Goal: Check status: Check status

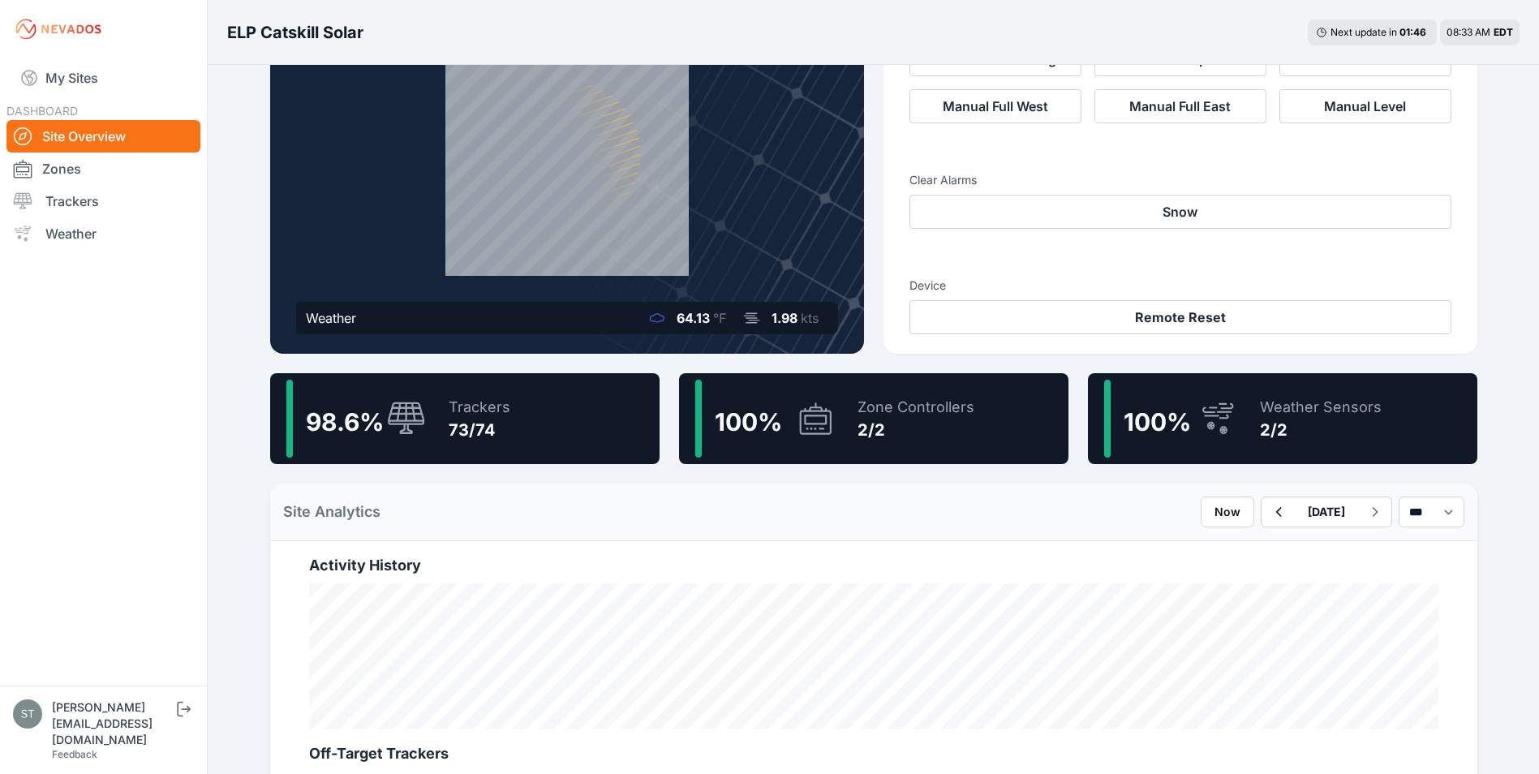
scroll to position [162, 0]
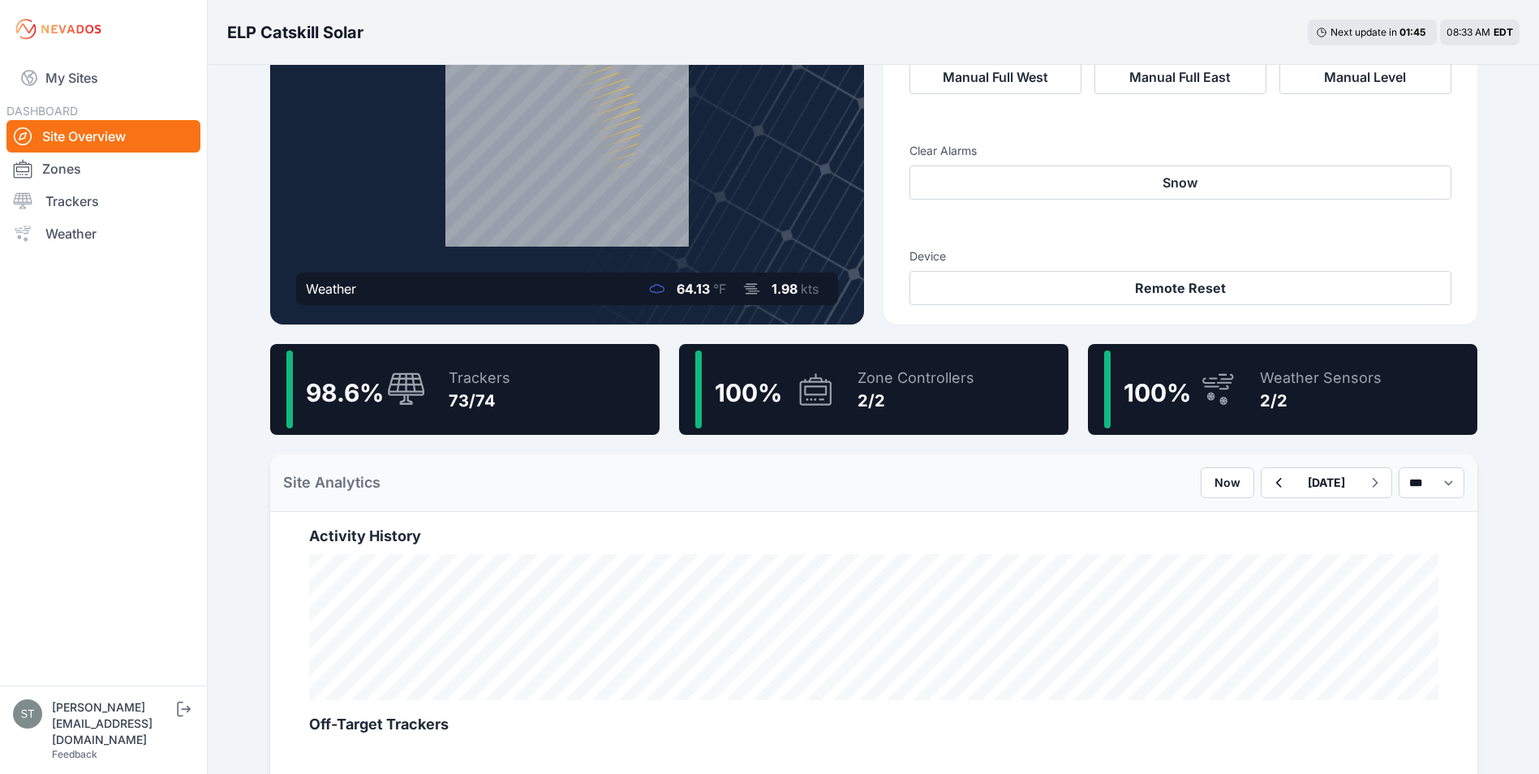
click at [456, 410] on div "73/74" at bounding box center [480, 400] width 62 height 23
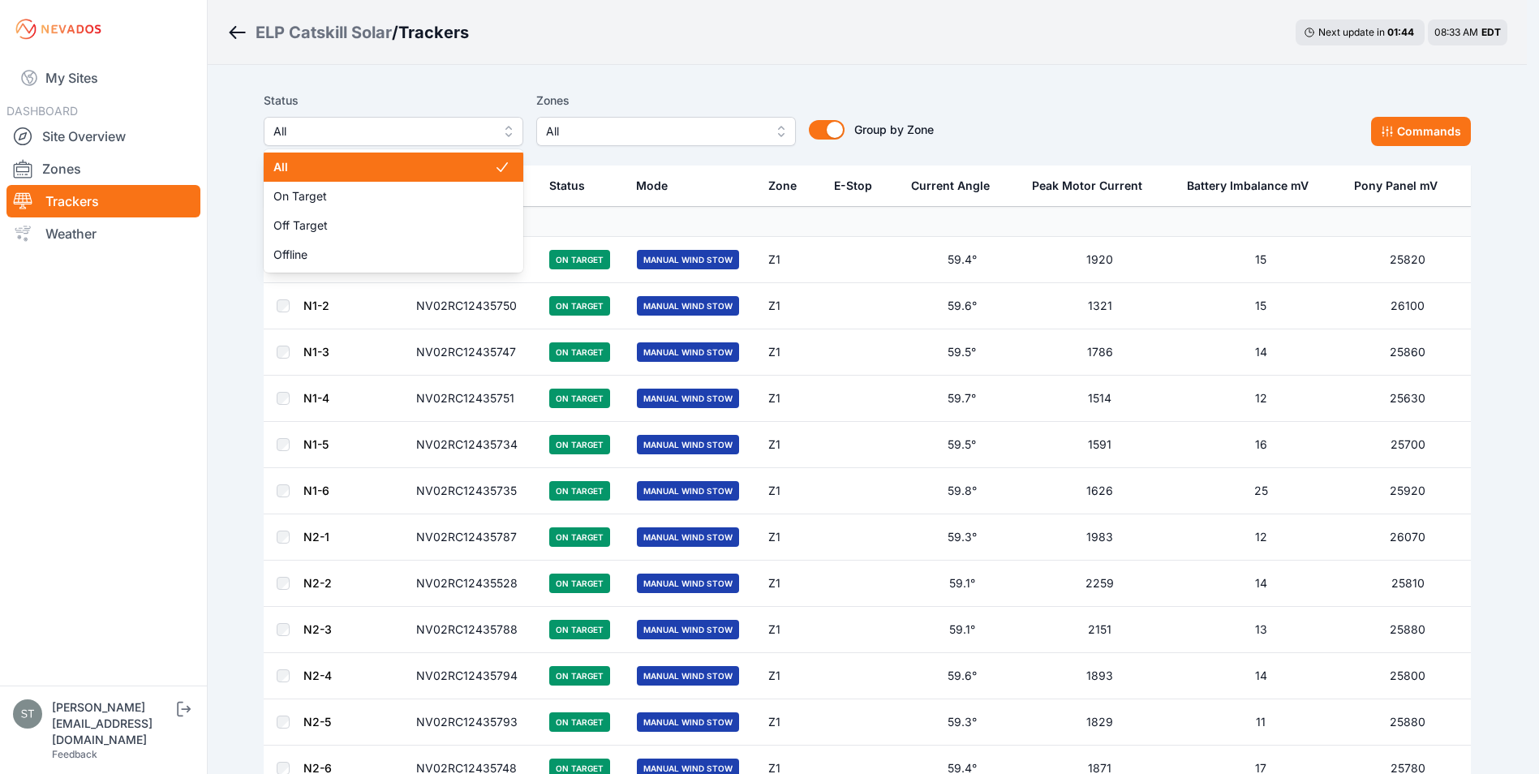
click at [402, 127] on span "All" at bounding box center [381, 131] width 217 height 19
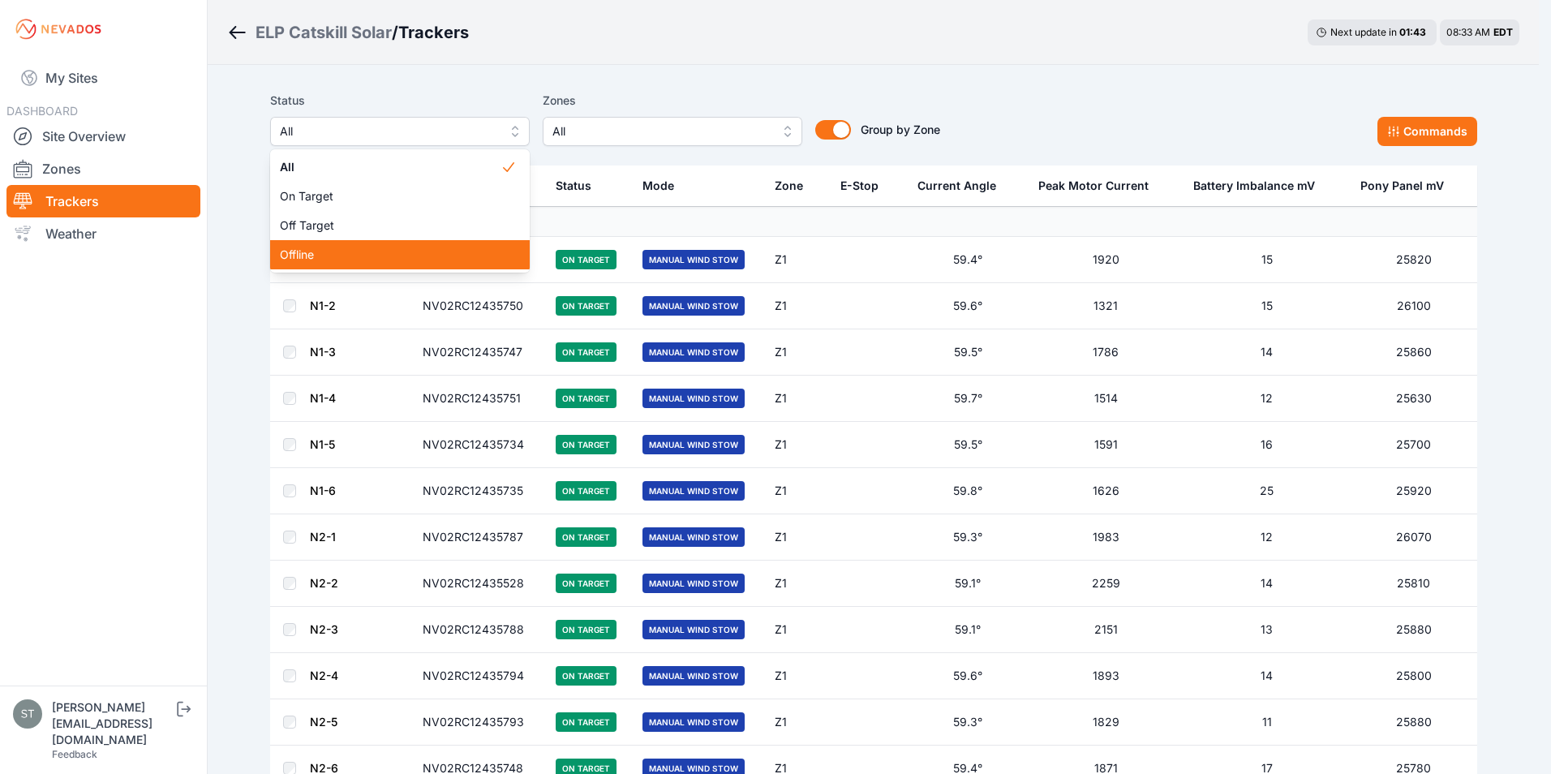
click at [315, 252] on span "Offline" at bounding box center [390, 255] width 221 height 16
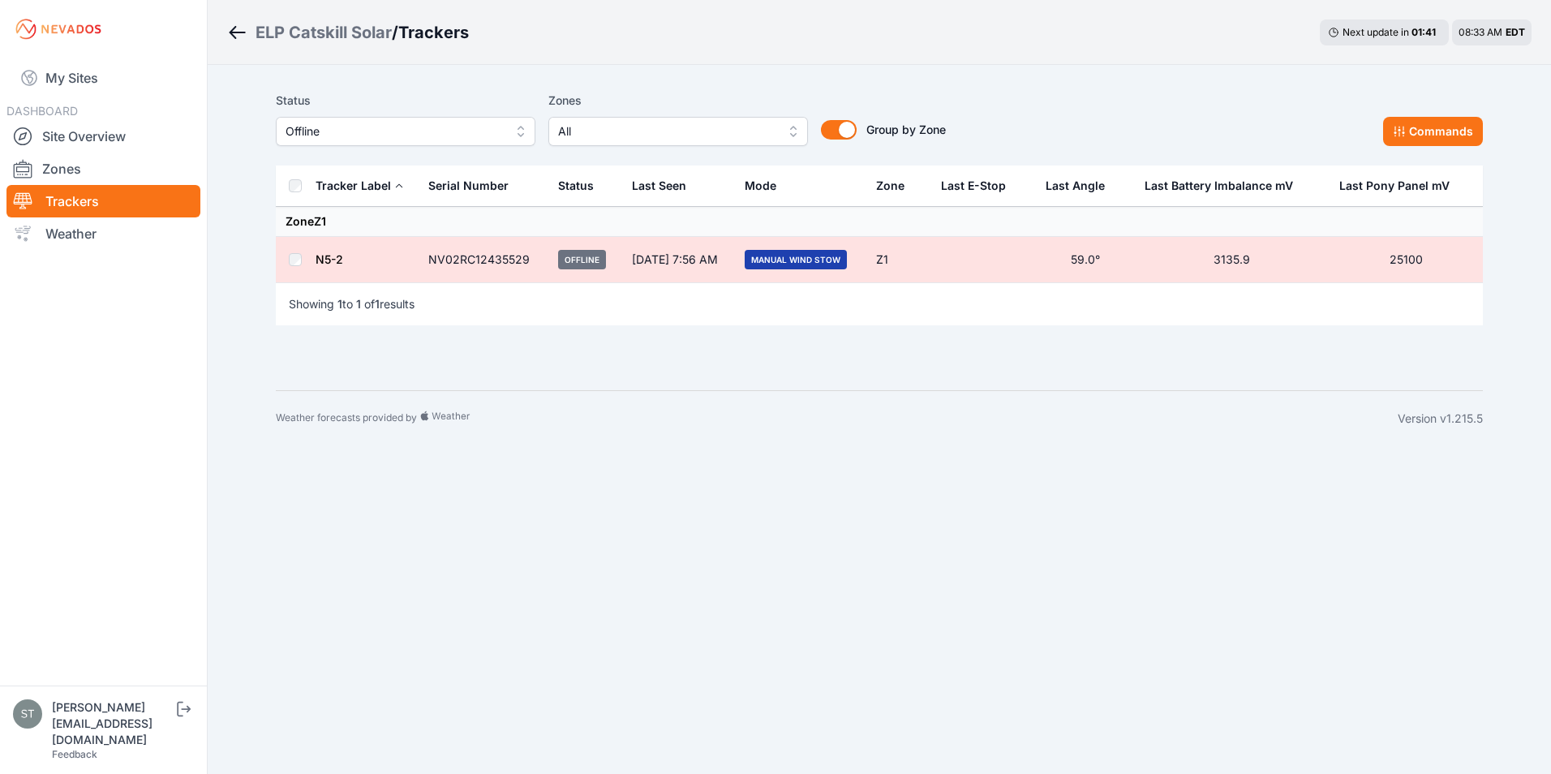
click at [329, 258] on link "N5-2" at bounding box center [330, 259] width 28 height 14
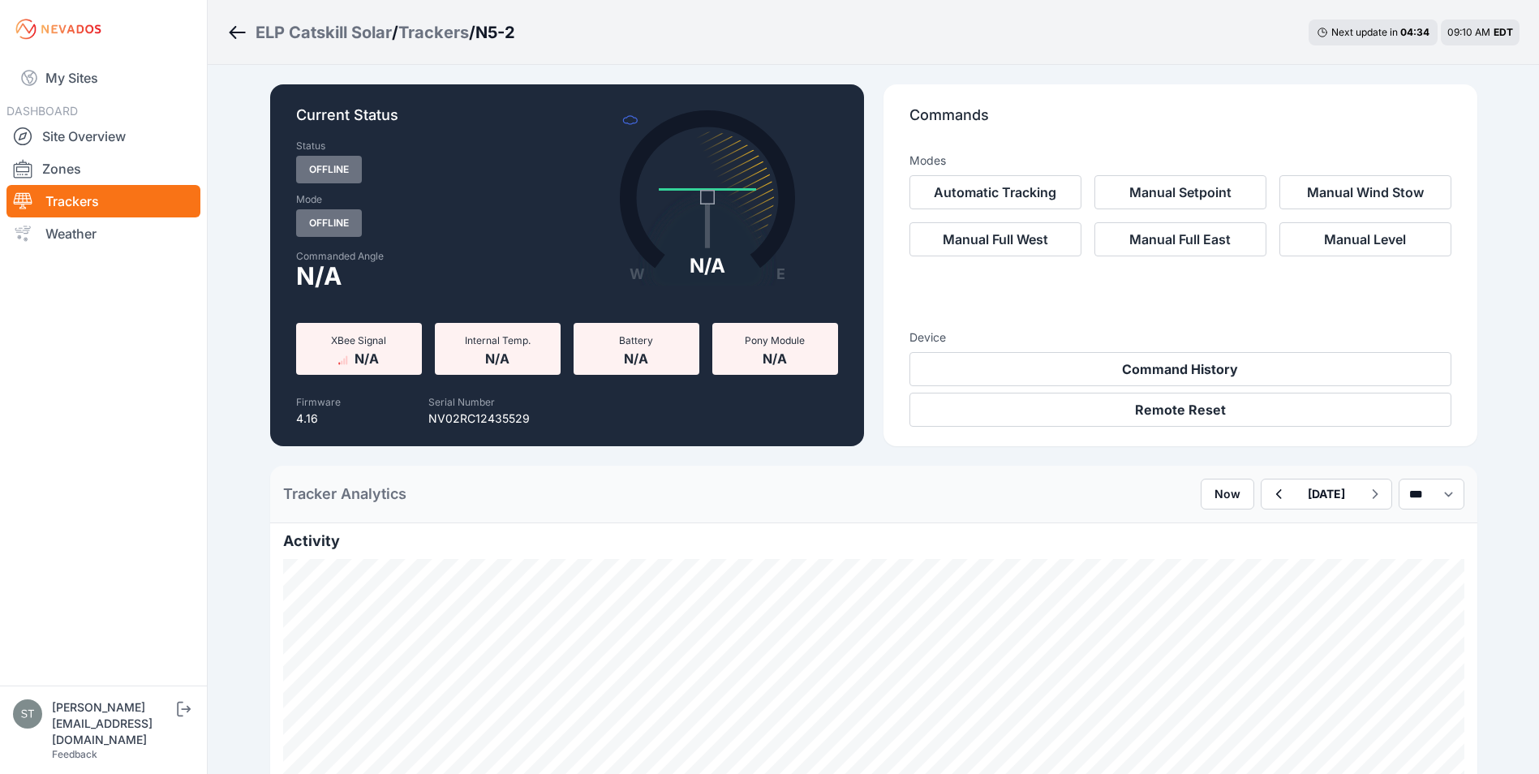
click at [233, 30] on icon "Breadcrumb" at bounding box center [233, 32] width 7 height 13
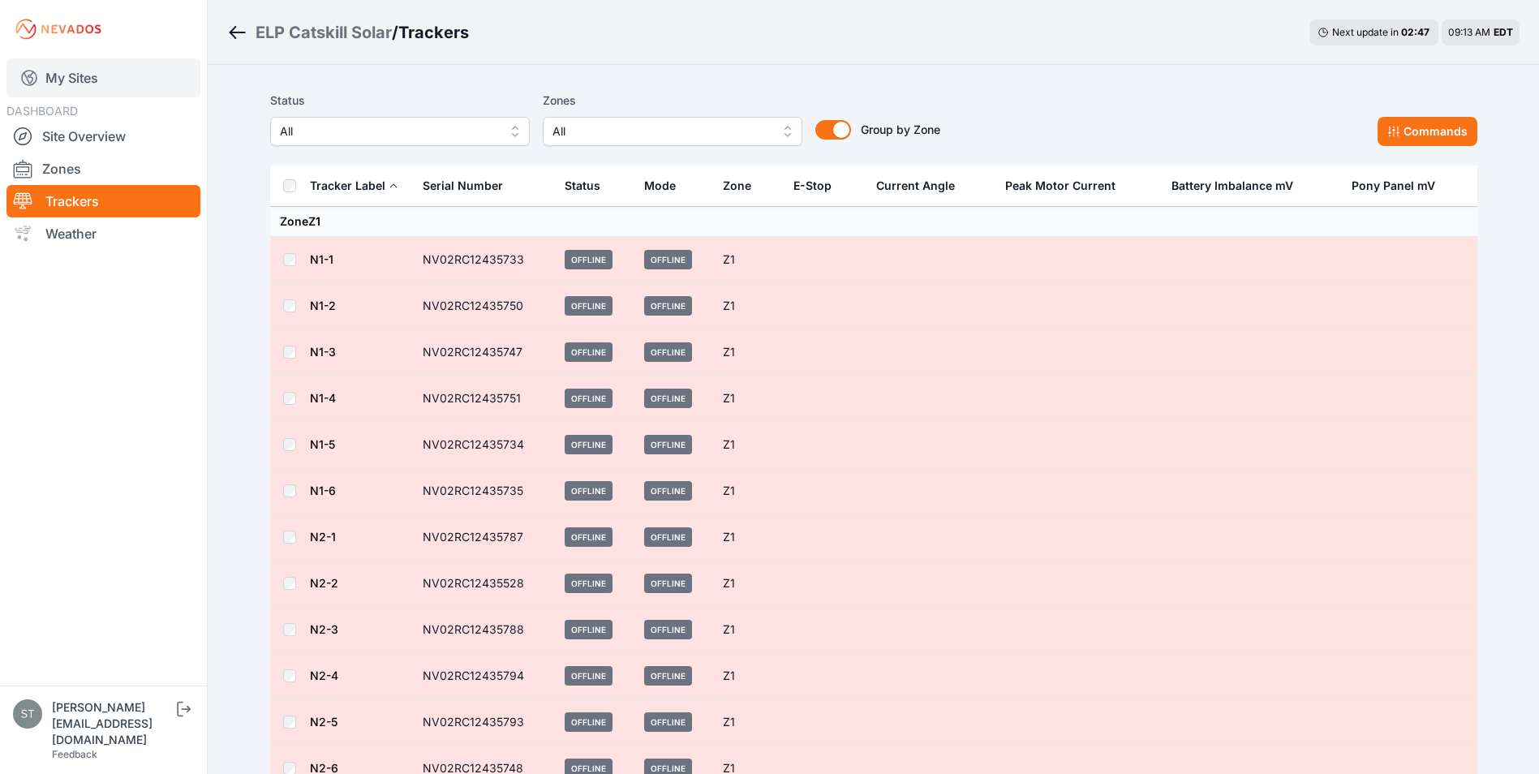
click at [58, 75] on link "My Sites" at bounding box center [103, 77] width 194 height 39
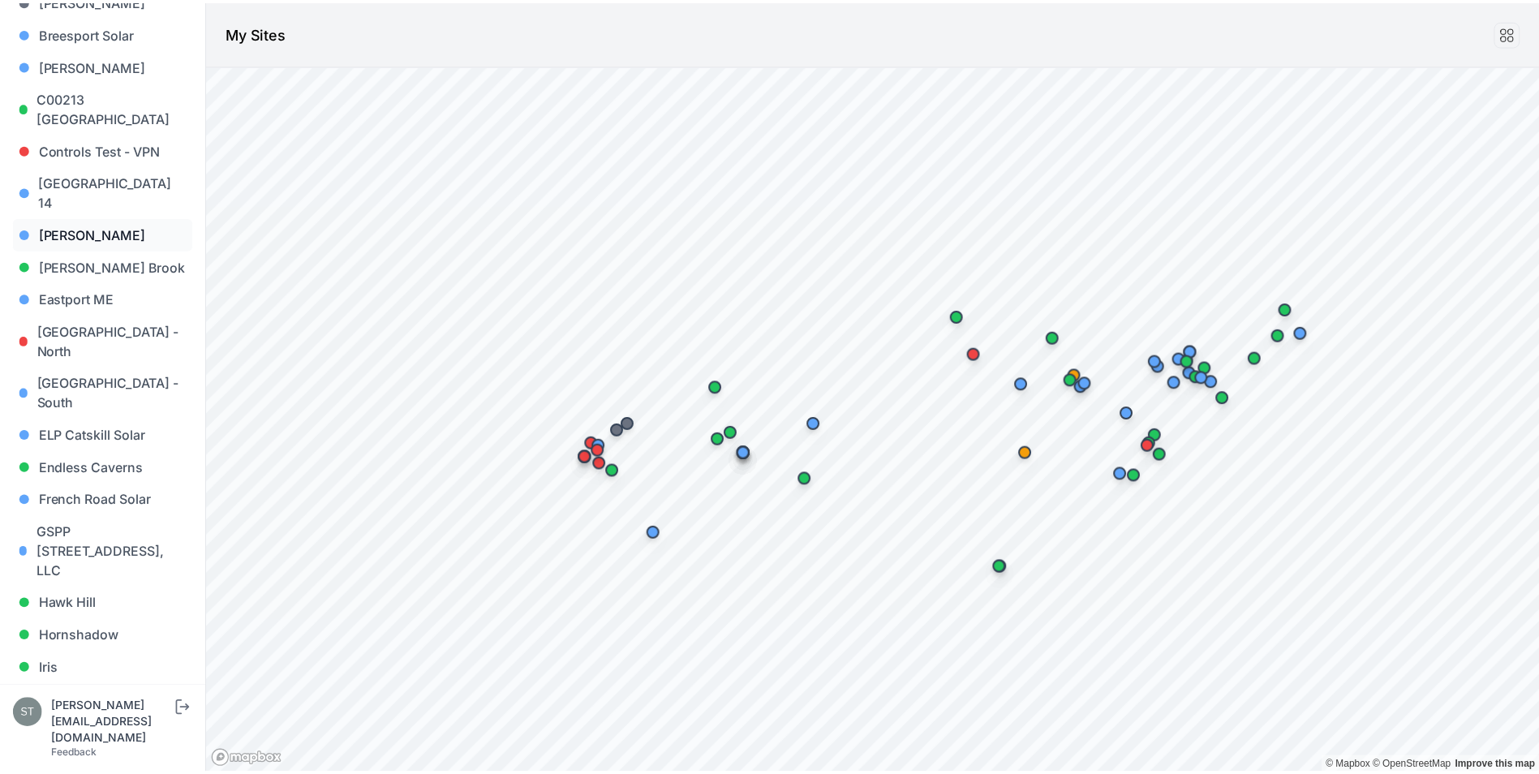
scroll to position [406, 0]
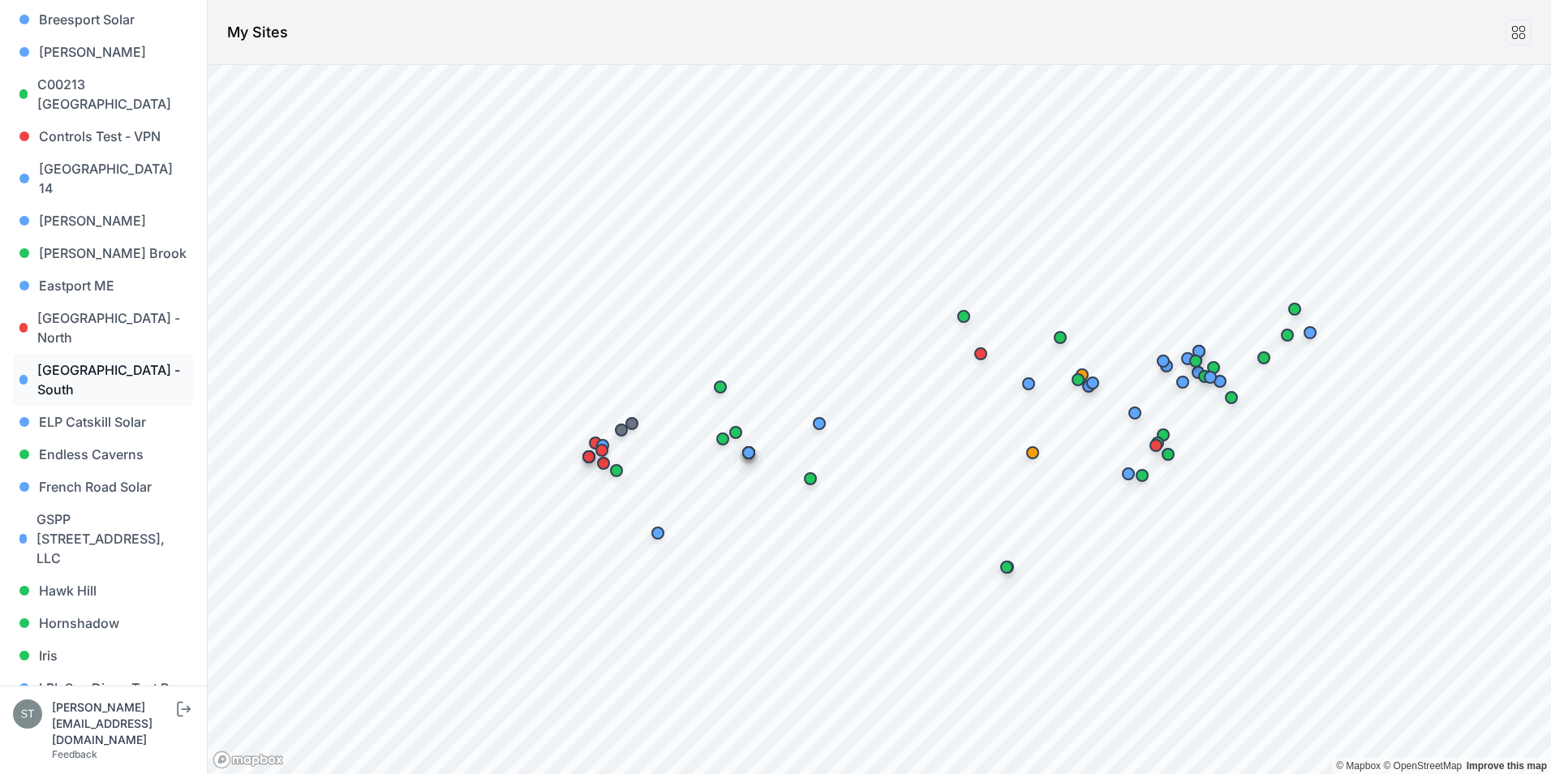
click at [92, 354] on link "East Road - South" at bounding box center [103, 380] width 181 height 52
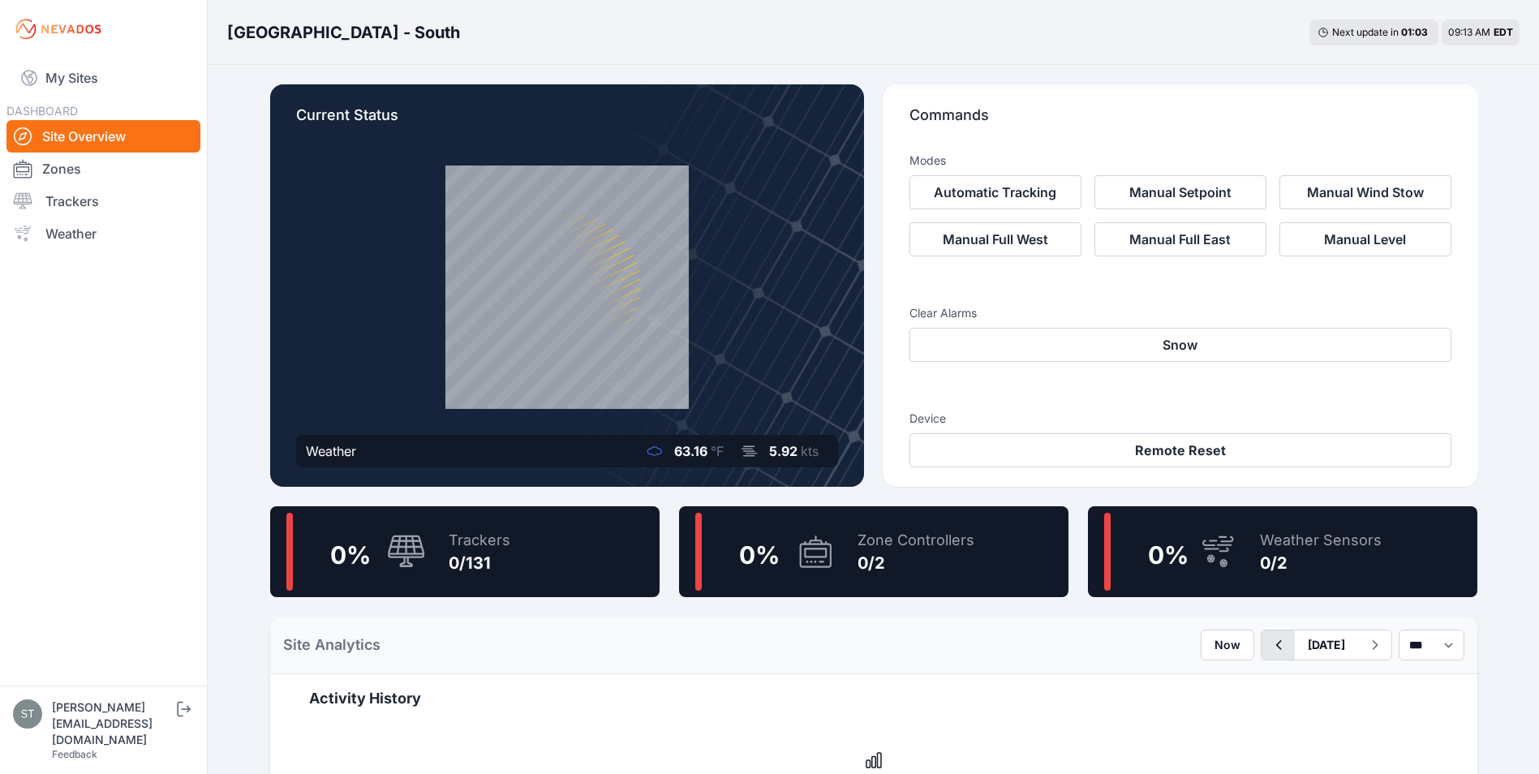
click at [1275, 645] on icon "button" at bounding box center [1278, 645] width 6 height 10
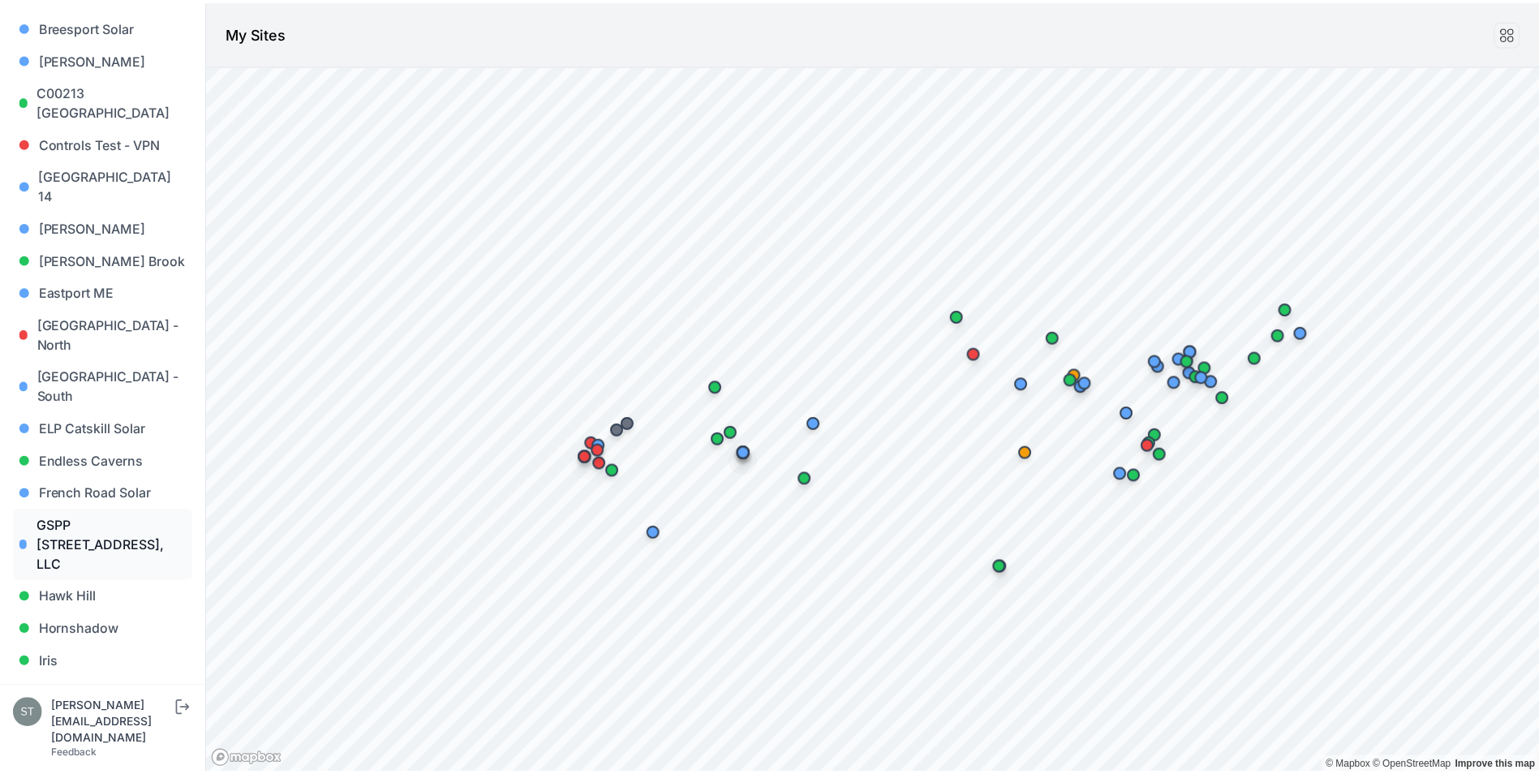
scroll to position [406, 0]
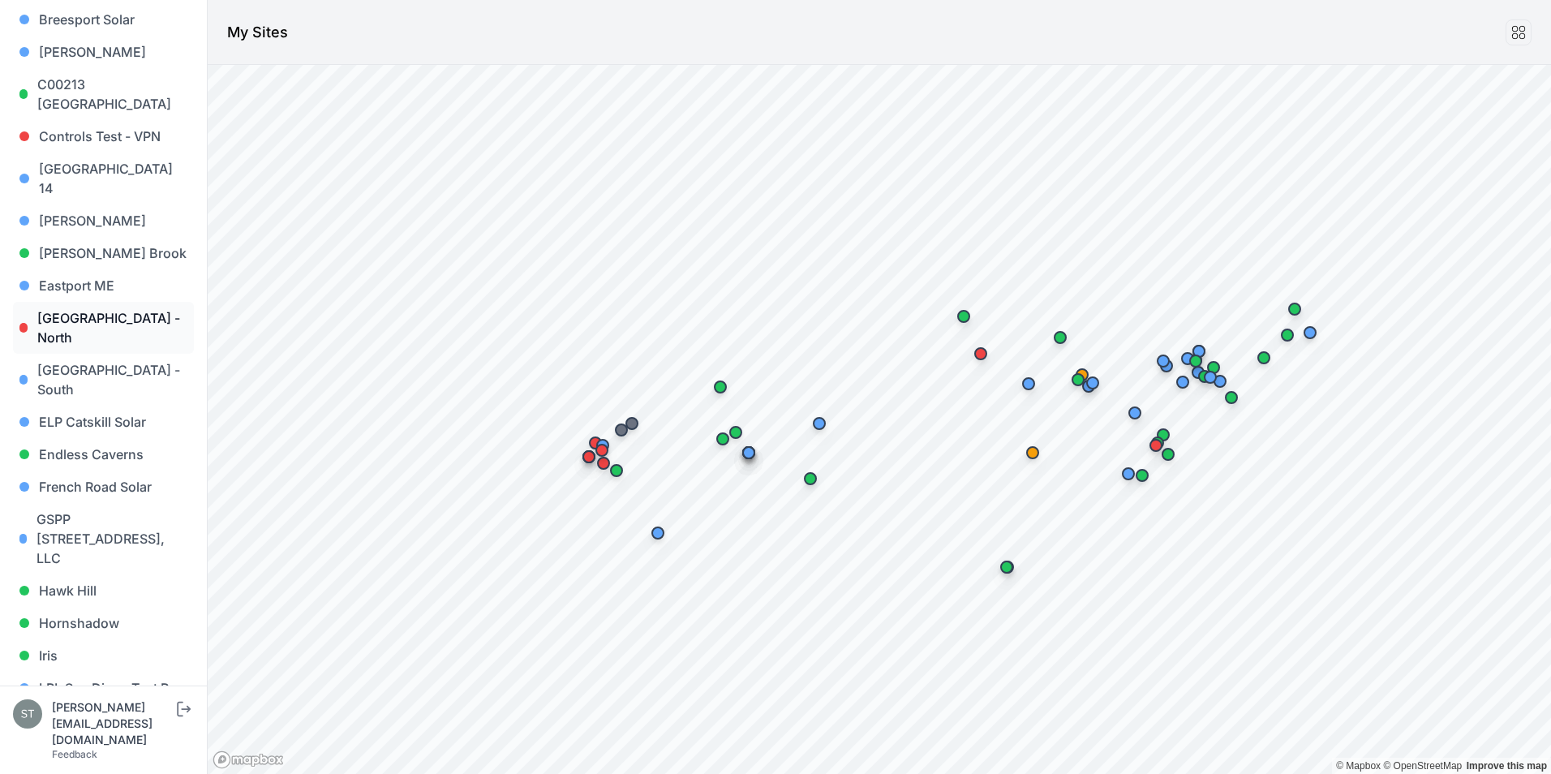
click at [121, 302] on link "East Road - North" at bounding box center [103, 328] width 181 height 52
